Goal: Task Accomplishment & Management: Manage account settings

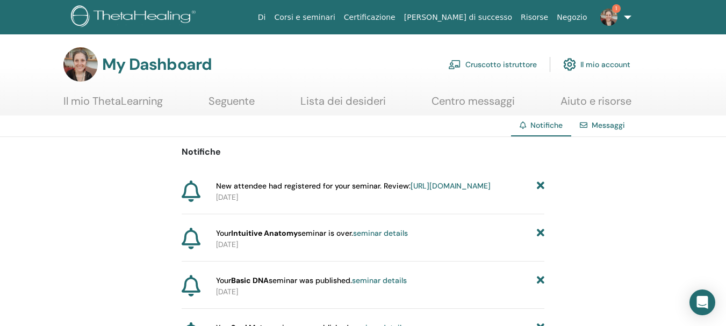
click at [464, 67] on link "Cruscotto istruttore" at bounding box center [492, 65] width 89 height 24
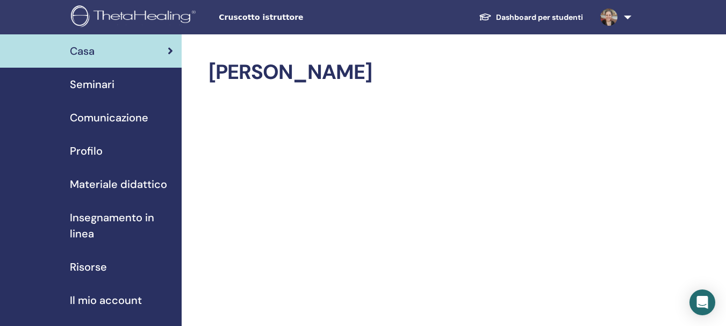
click at [93, 86] on span "Seminari" at bounding box center [92, 84] width 45 height 16
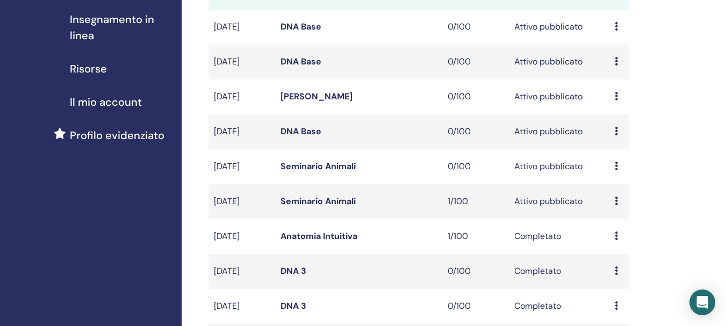
scroll to position [211, 0]
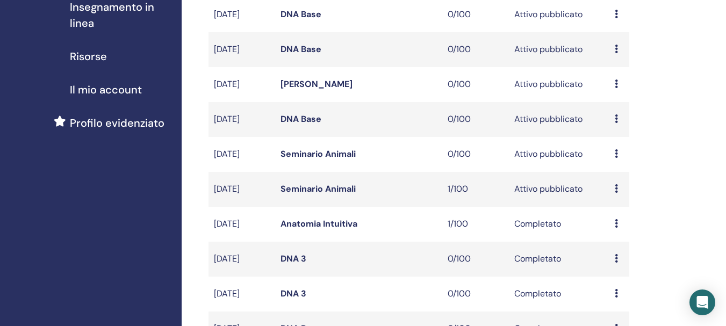
click at [616, 191] on icon at bounding box center [616, 188] width 3 height 9
click at [617, 228] on link "Partecipanti" at bounding box center [622, 232] width 48 height 11
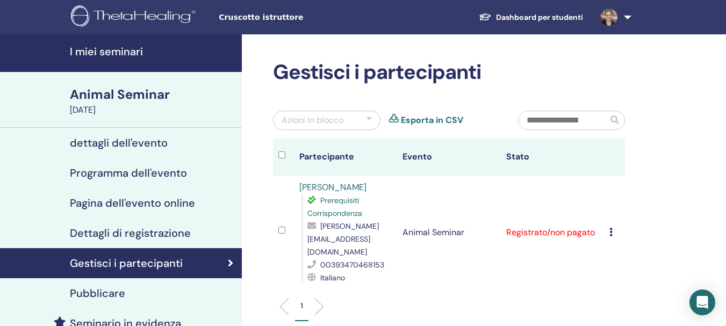
click at [612, 228] on icon at bounding box center [610, 232] width 3 height 9
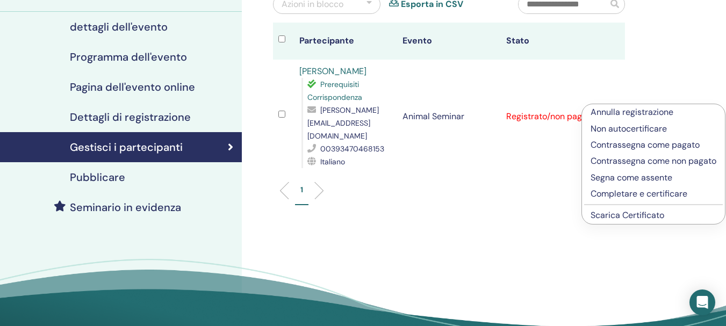
scroll to position [117, 0]
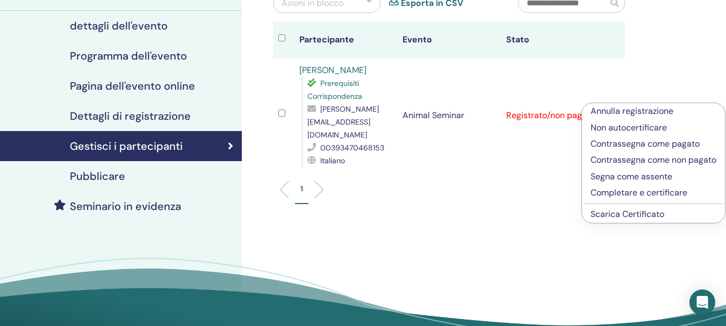
click at [627, 220] on link "Scarica Certificato" at bounding box center [627, 213] width 74 height 11
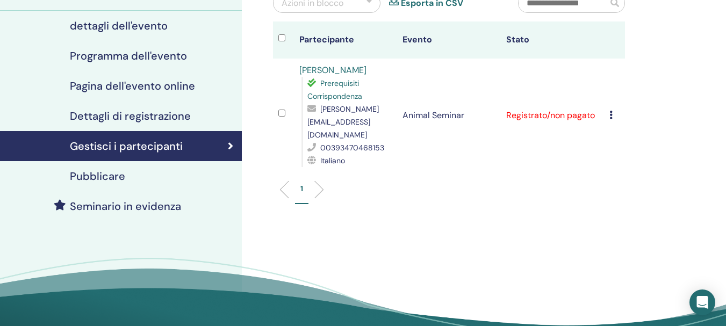
click at [611, 111] on icon at bounding box center [610, 115] width 3 height 9
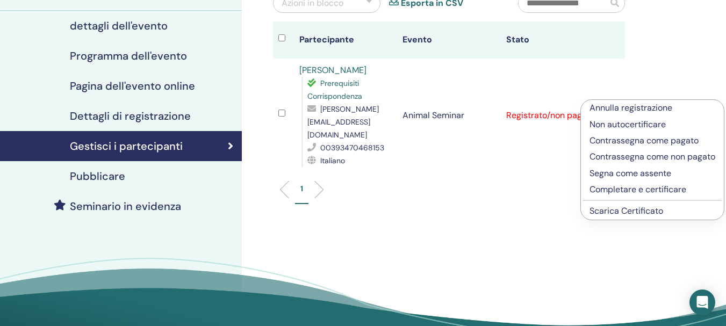
click at [597, 196] on p "Completare e certificare" at bounding box center [652, 189] width 126 height 13
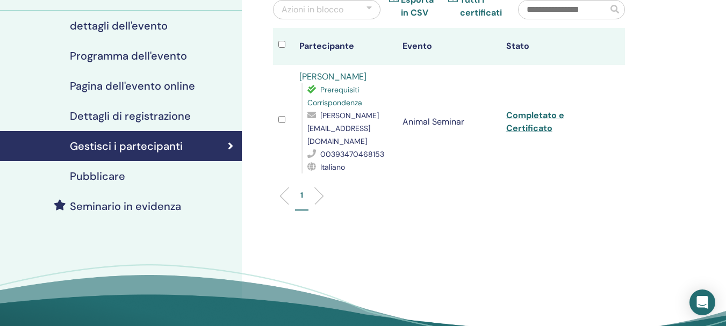
scroll to position [117, 0]
